Goal: Task Accomplishment & Management: Manage account settings

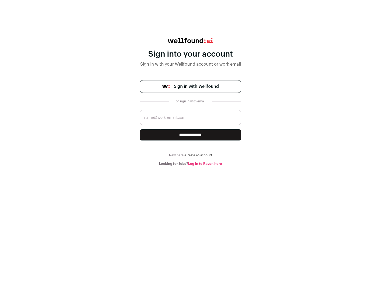
click at [196, 87] on span "Sign in with Wellfound" at bounding box center [196, 86] width 45 height 6
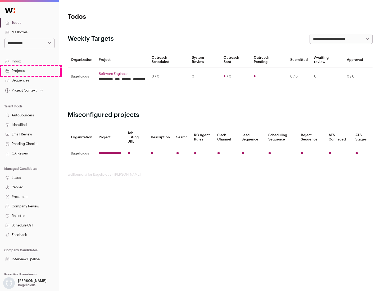
click at [29, 71] on link "Projects" at bounding box center [29, 71] width 59 height 10
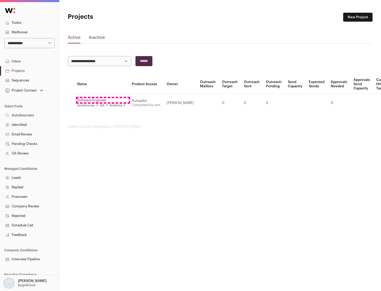
click at [103, 100] on link "Software Engineer" at bounding box center [101, 100] width 48 height 4
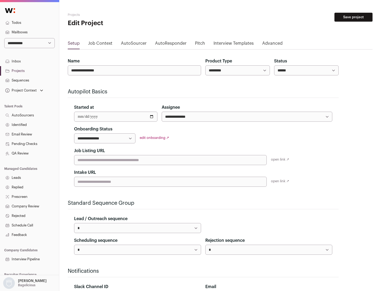
click at [353, 17] on button "Save project" at bounding box center [353, 17] width 38 height 9
